Goal: Task Accomplishment & Management: Manage account settings

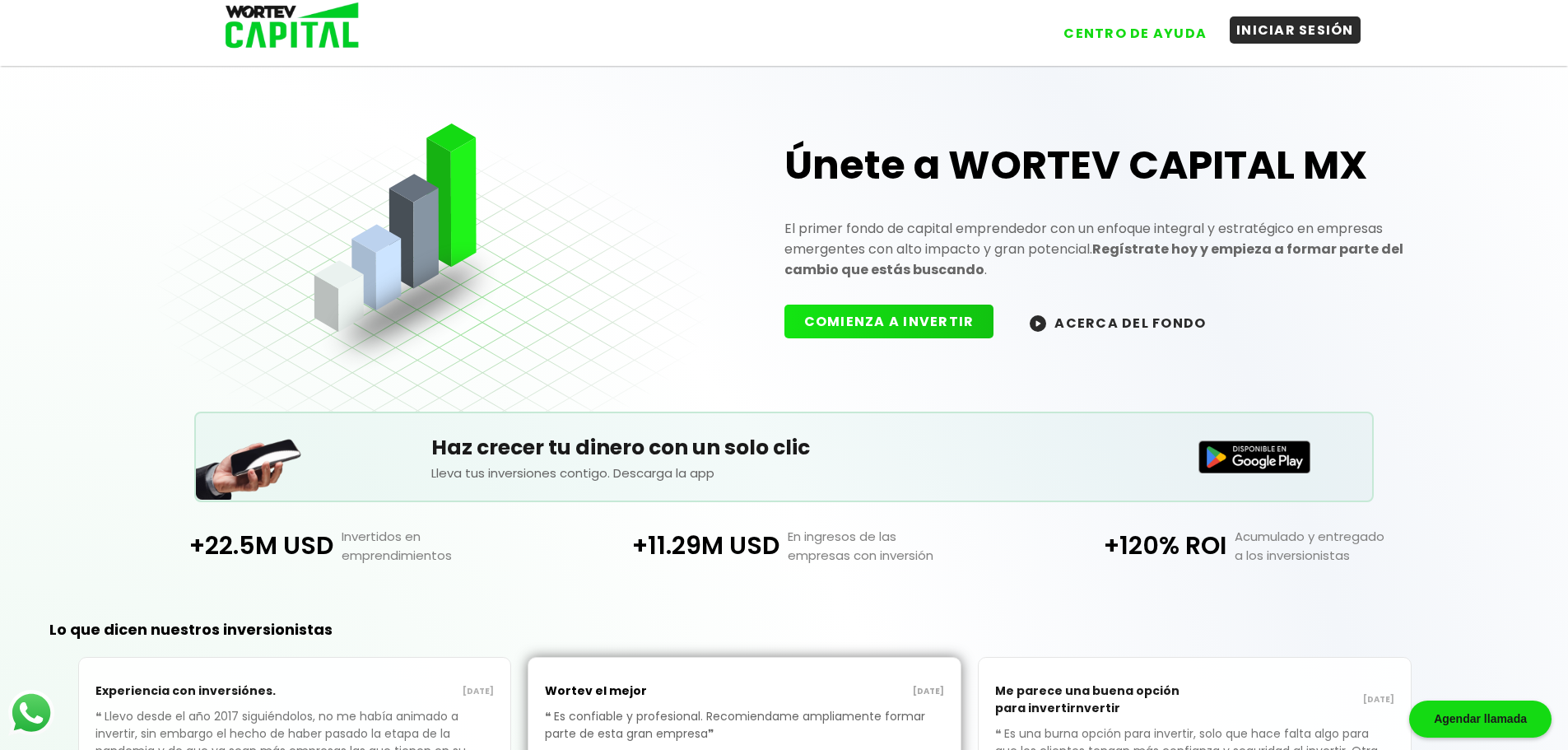
click at [1290, 47] on link "INICIAR SESIÓN" at bounding box center [1286, 27] width 147 height 40
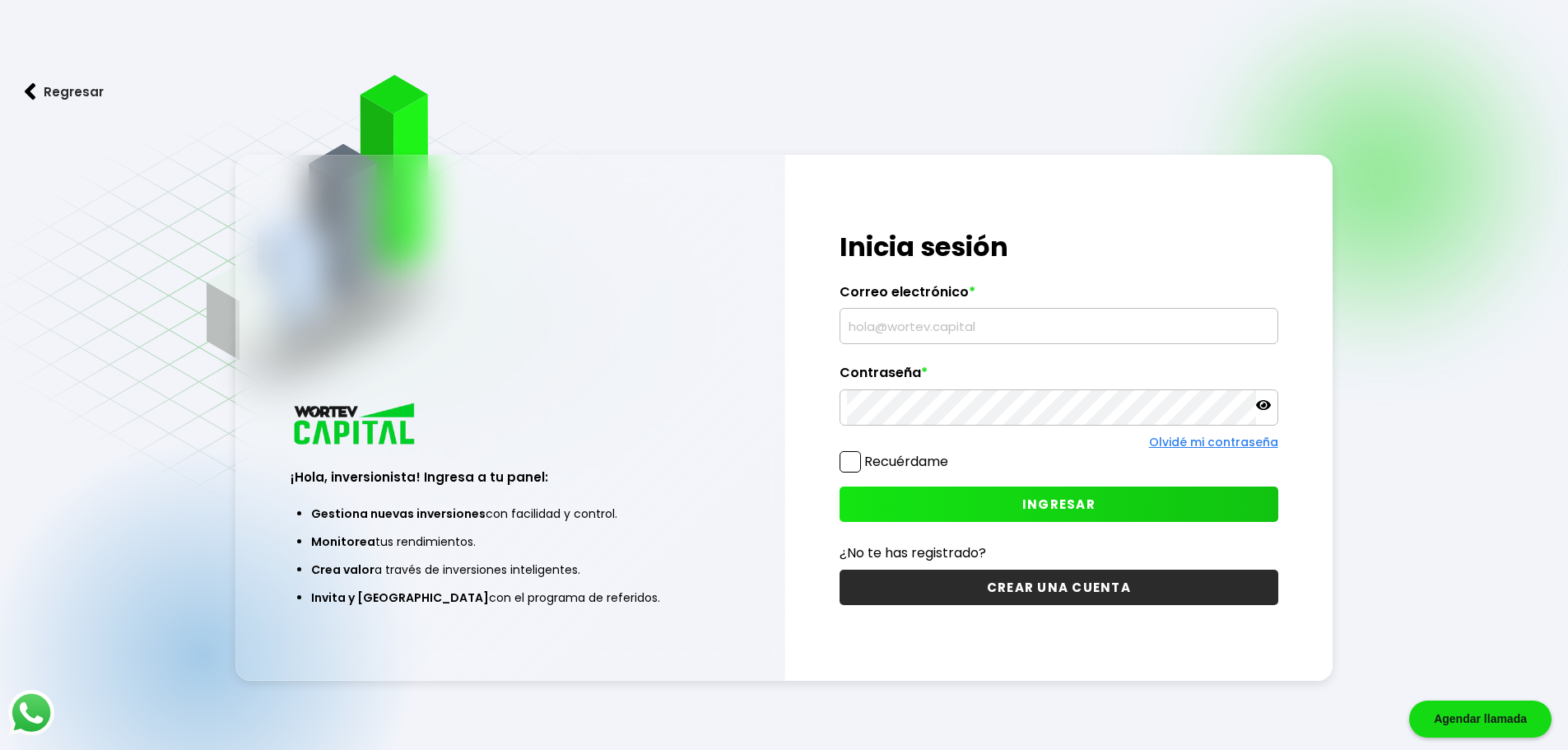
type input "[EMAIL_ADDRESS][DOMAIN_NAME]"
click at [861, 459] on span at bounding box center [850, 462] width 22 height 22
click at [951, 453] on input "Recuérdame" at bounding box center [951, 453] width 0 height 0
click at [1258, 410] on icon at bounding box center [1263, 405] width 15 height 15
click at [1010, 498] on button "INGRESAR" at bounding box center [1058, 504] width 438 height 36
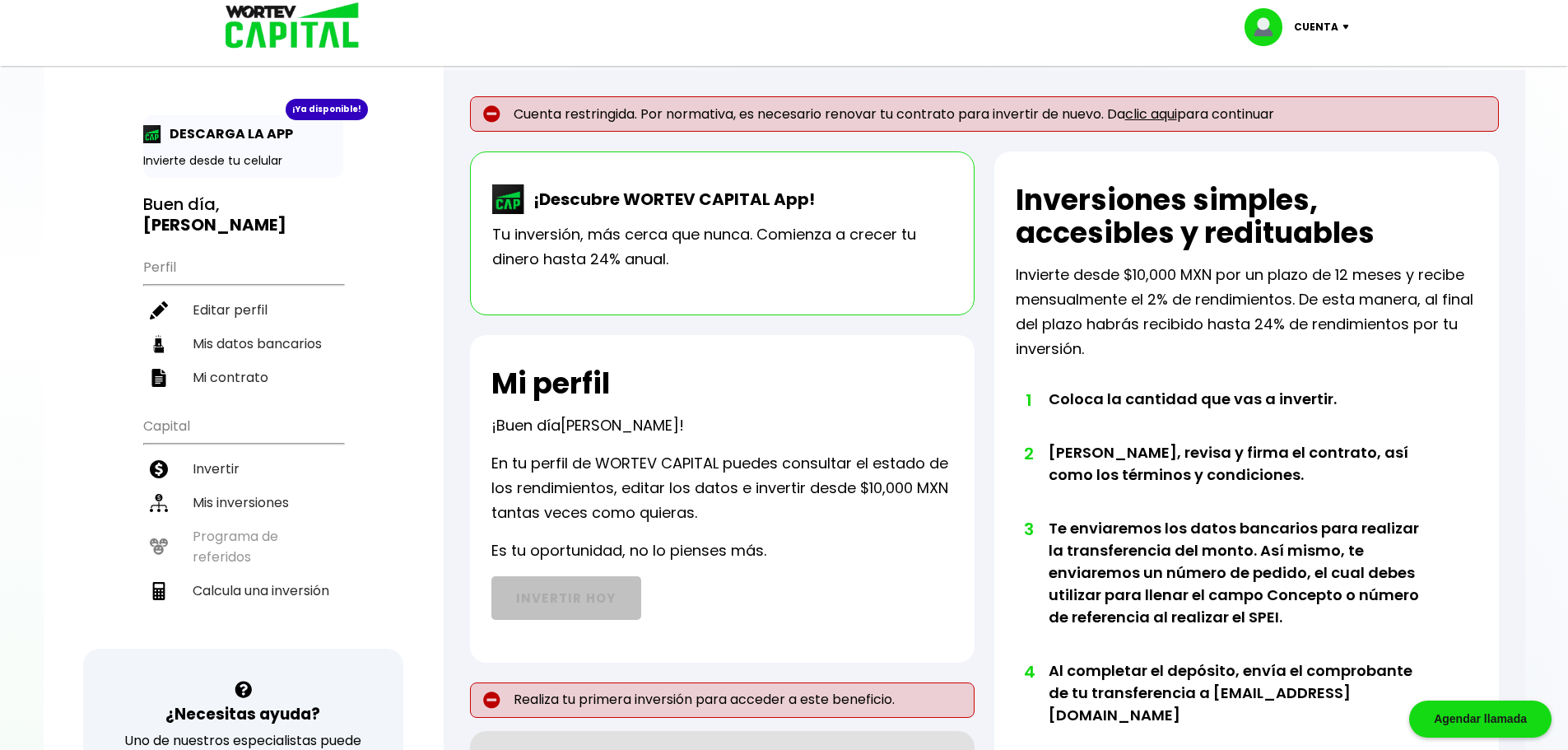
click at [1329, 28] on p "Cuenta" at bounding box center [1316, 27] width 45 height 25
click at [1310, 71] on link "Editar perfil" at bounding box center [1298, 76] width 64 height 17
select select "Hombre"
select select "Secundaria"
select select "OA"
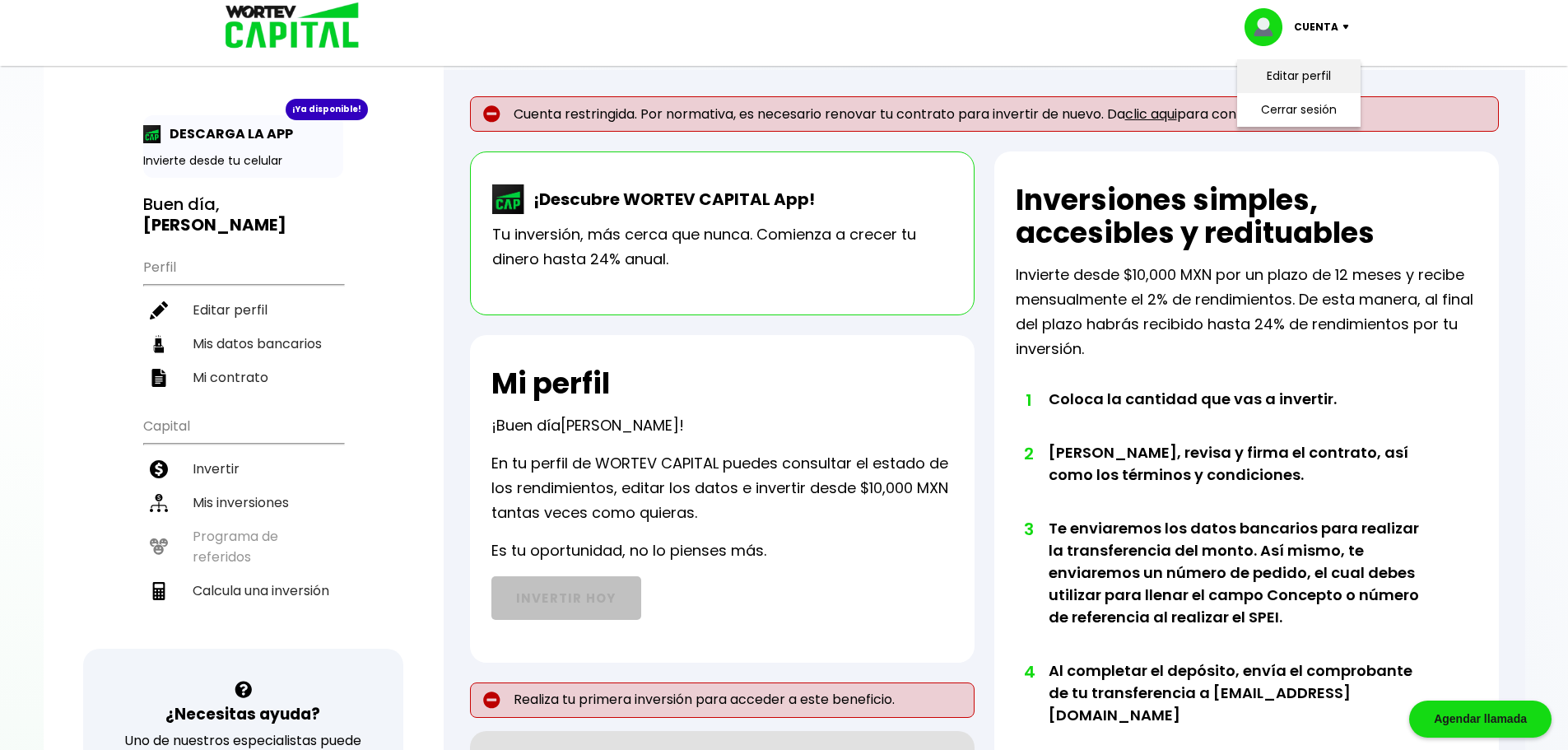
select select "Santander"
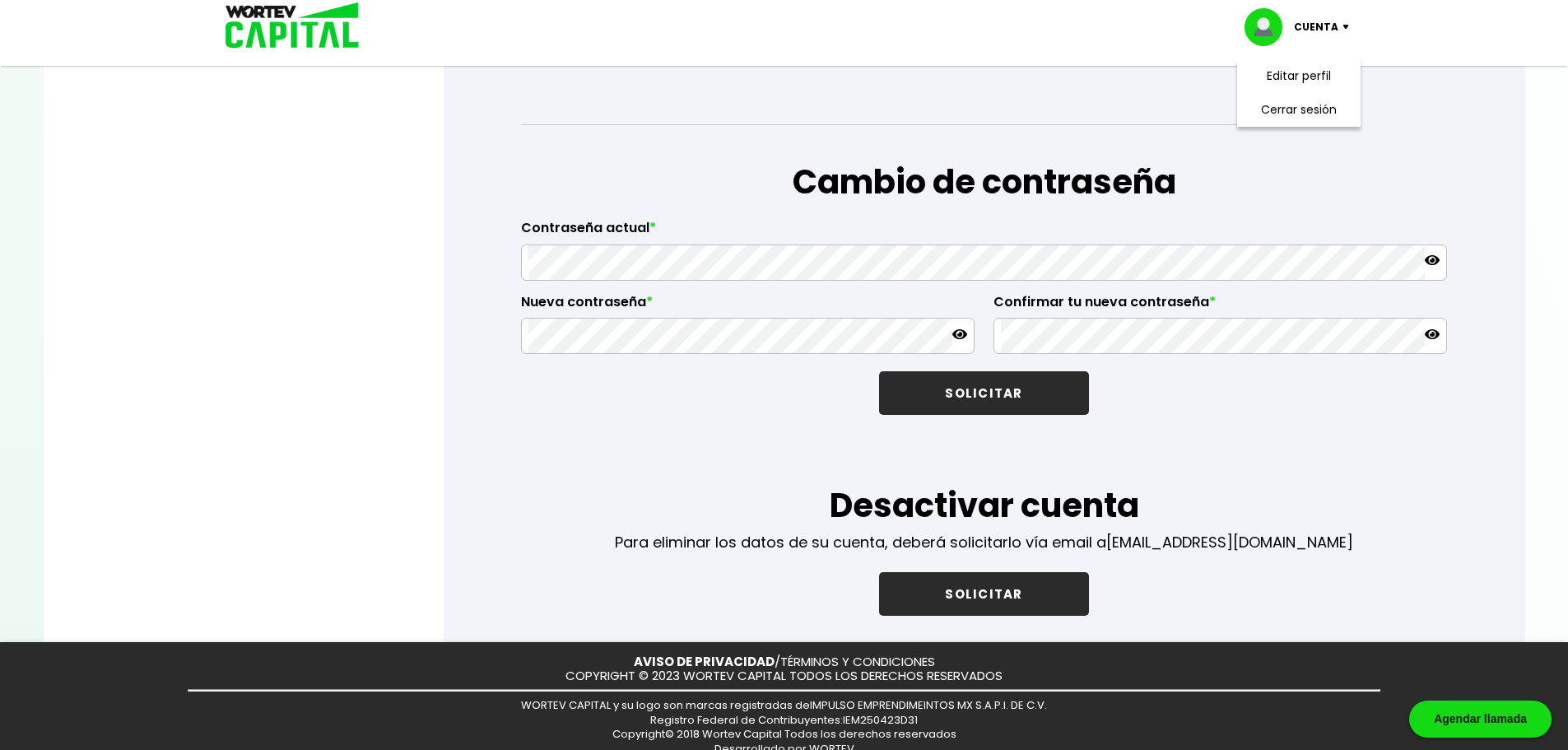
scroll to position [2697, 0]
